Goal: Navigation & Orientation: Find specific page/section

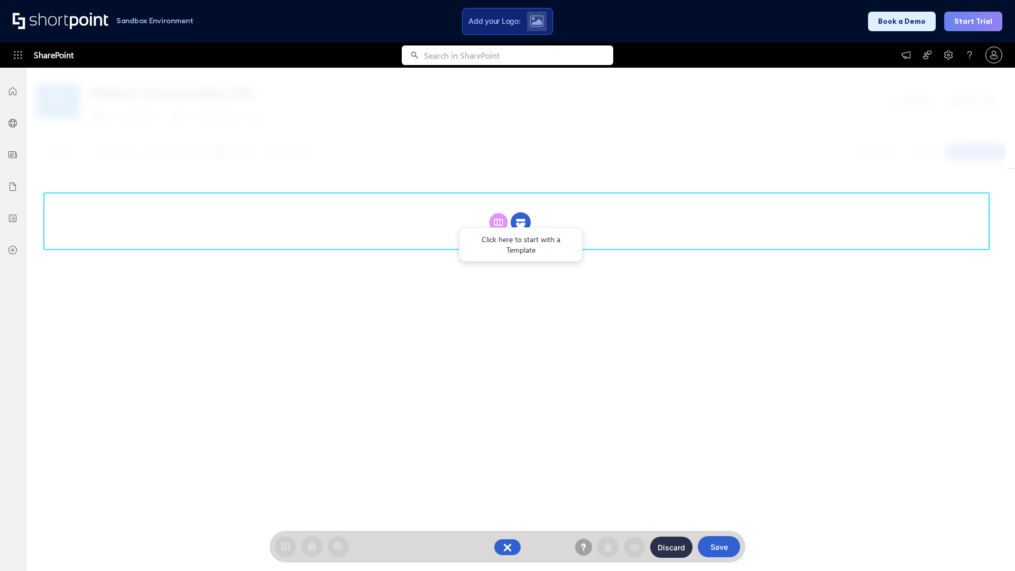
click at [521, 213] on circle at bounding box center [521, 223] width 20 height 20
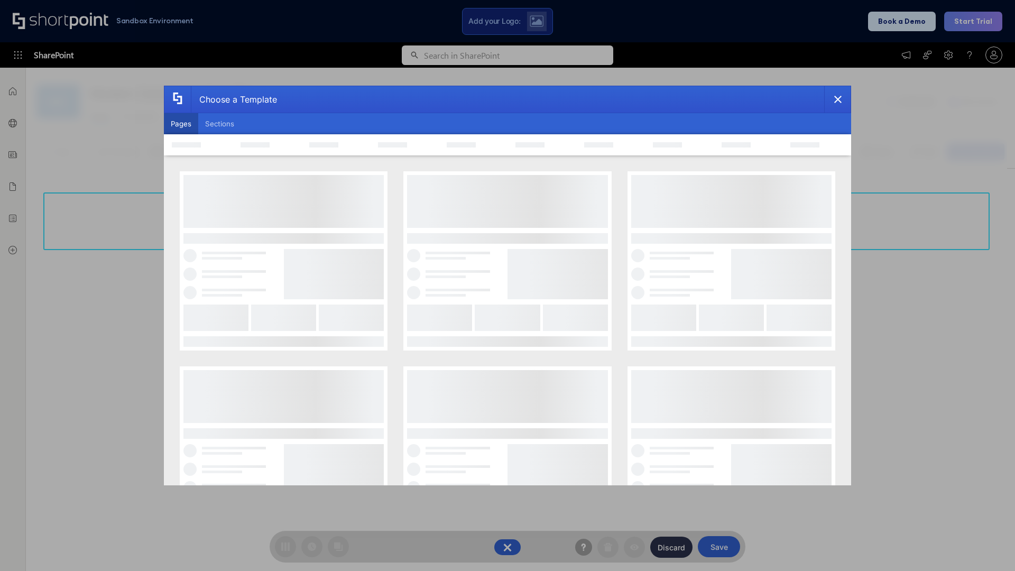
scroll to position [145, 0]
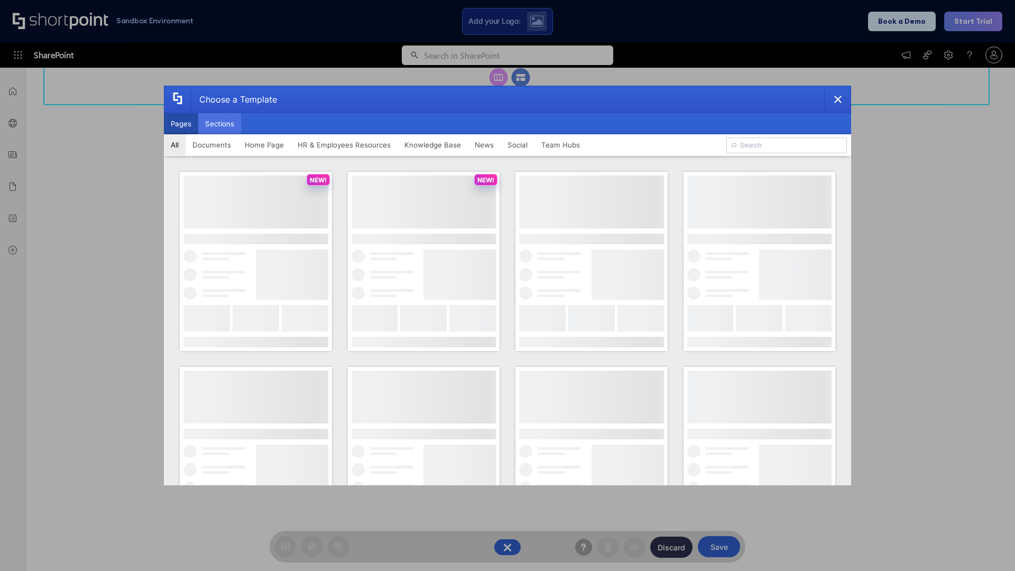
click at [219, 124] on button "Sections" at bounding box center [219, 123] width 43 height 21
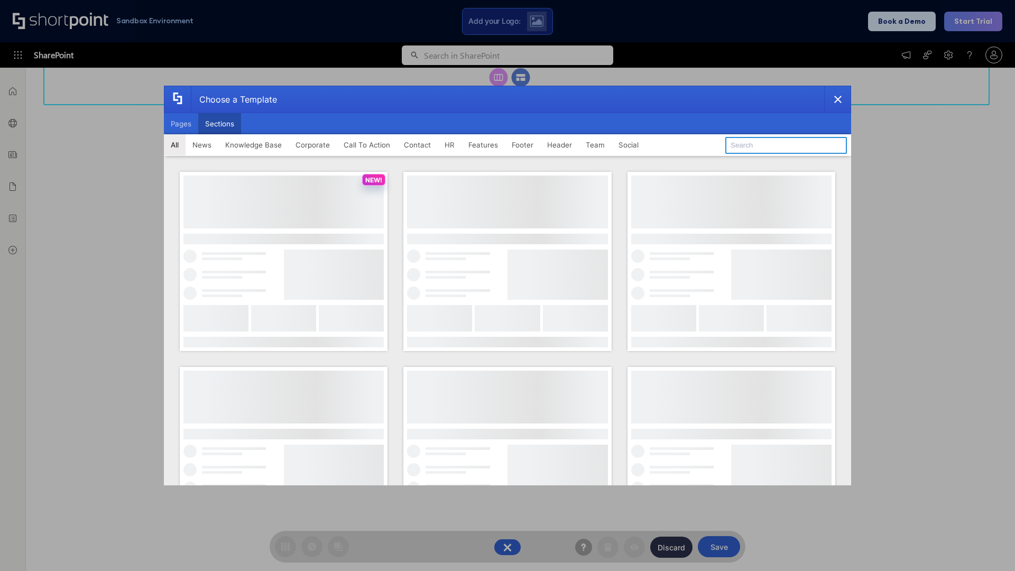
type input "Knowledge Base 4"
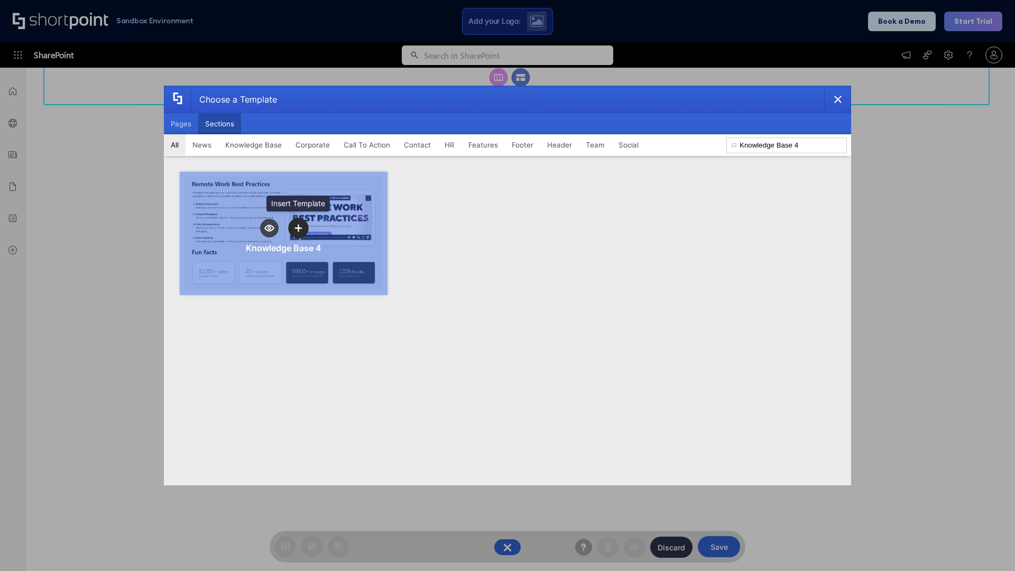
click at [298, 228] on icon "template selector" at bounding box center [298, 227] width 7 height 7
